Goal: Navigation & Orientation: Find specific page/section

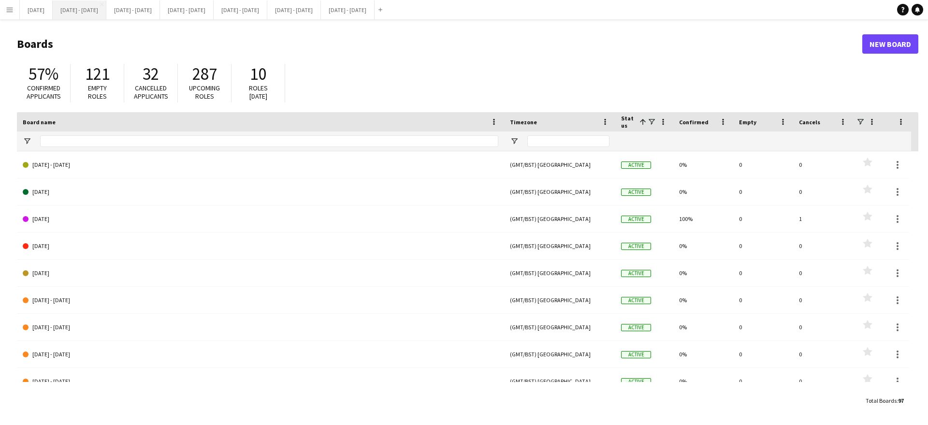
click at [90, 11] on button "[DATE] - [DATE] Close" at bounding box center [80, 9] width 54 height 19
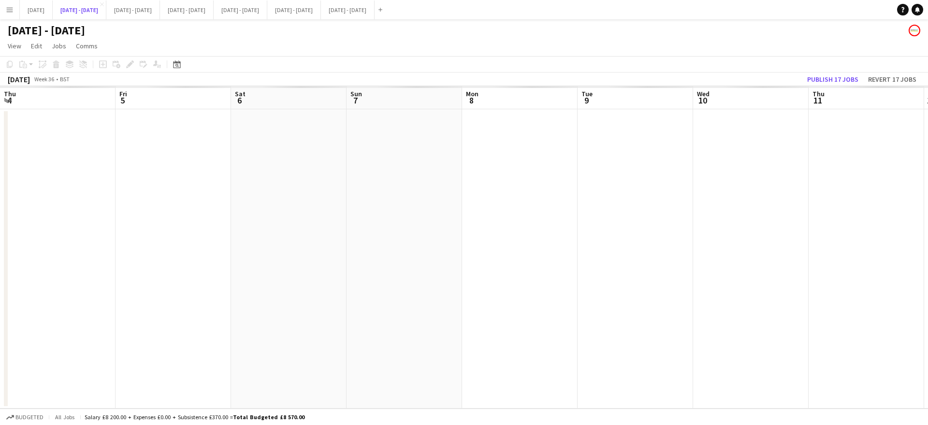
scroll to position [0, 333]
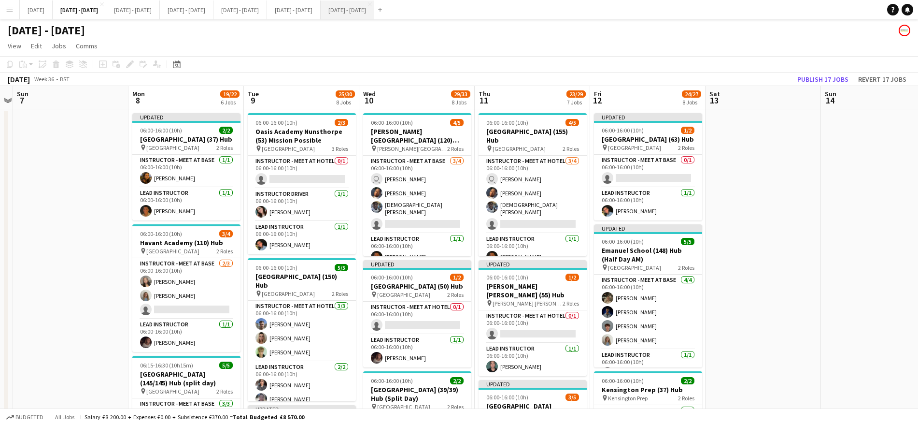
click at [374, 12] on button "[DATE] - [DATE] Close" at bounding box center [348, 9] width 54 height 19
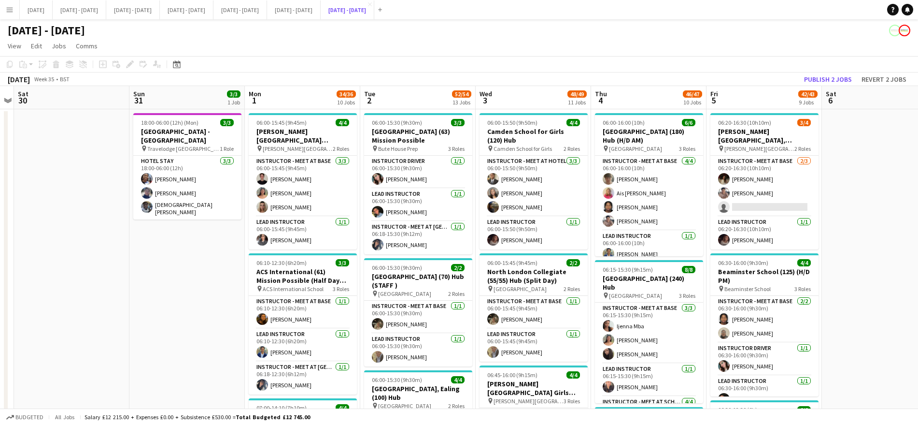
click at [321, 0] on button "[DATE] - [DATE] Close" at bounding box center [348, 9] width 54 height 19
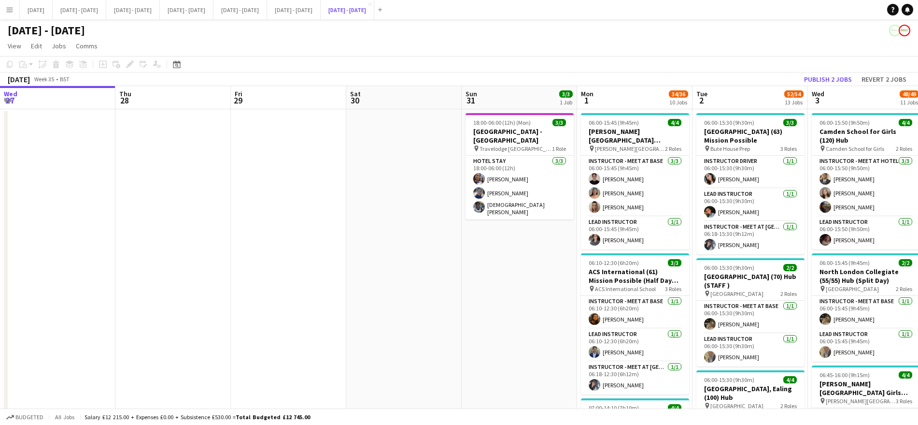
scroll to position [0, 332]
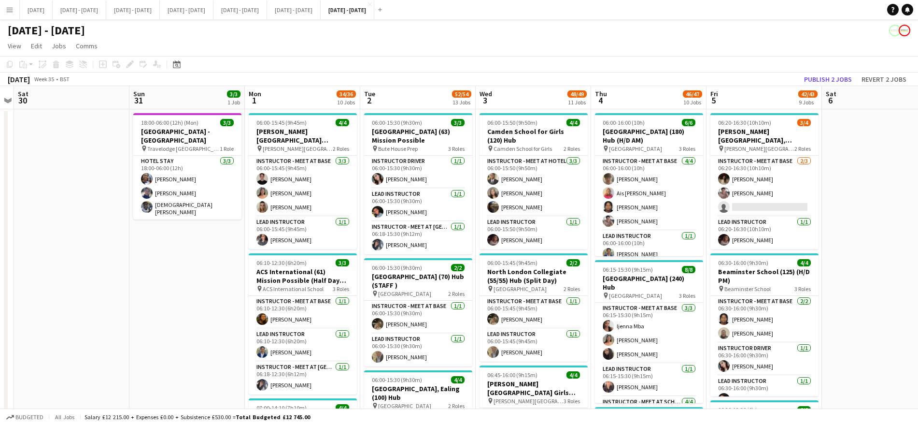
click at [547, 37] on div "[DATE] - [DATE]" at bounding box center [459, 28] width 918 height 18
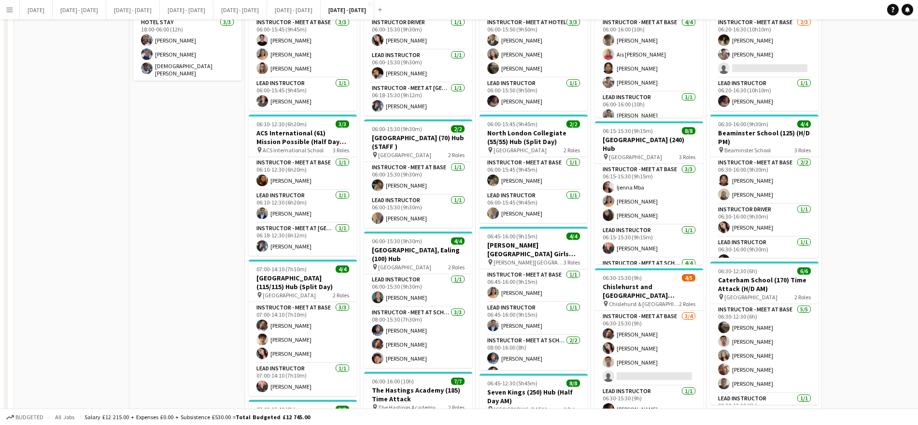
scroll to position [0, 0]
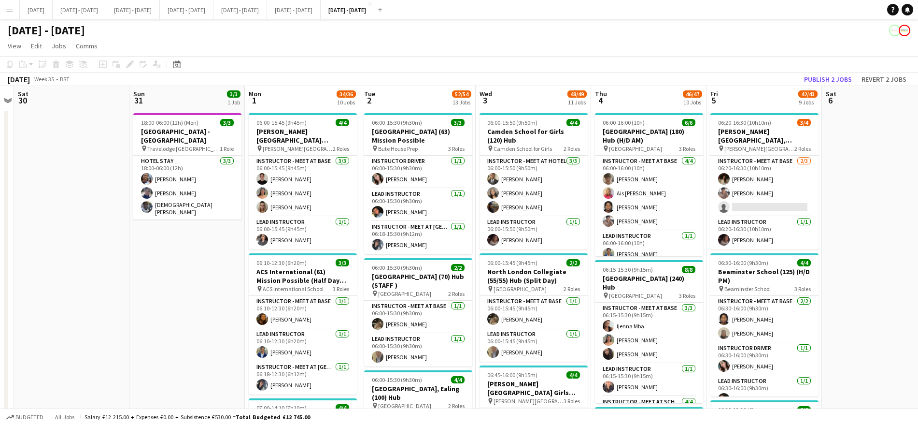
click at [455, 40] on app-page-menu "View Day view expanded Day view collapsed Month view Date picker Jump to [DATE]…" at bounding box center [459, 47] width 918 height 18
